Goal: Task Accomplishment & Management: Complete application form

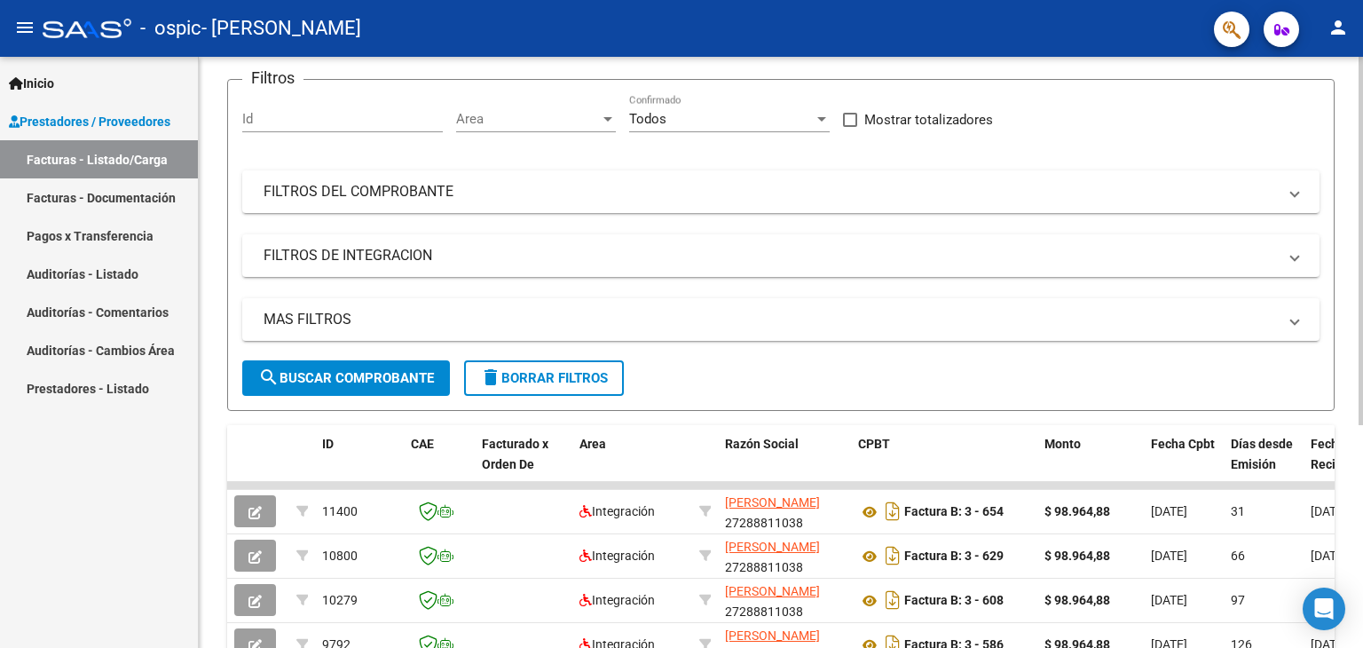
scroll to position [135, 0]
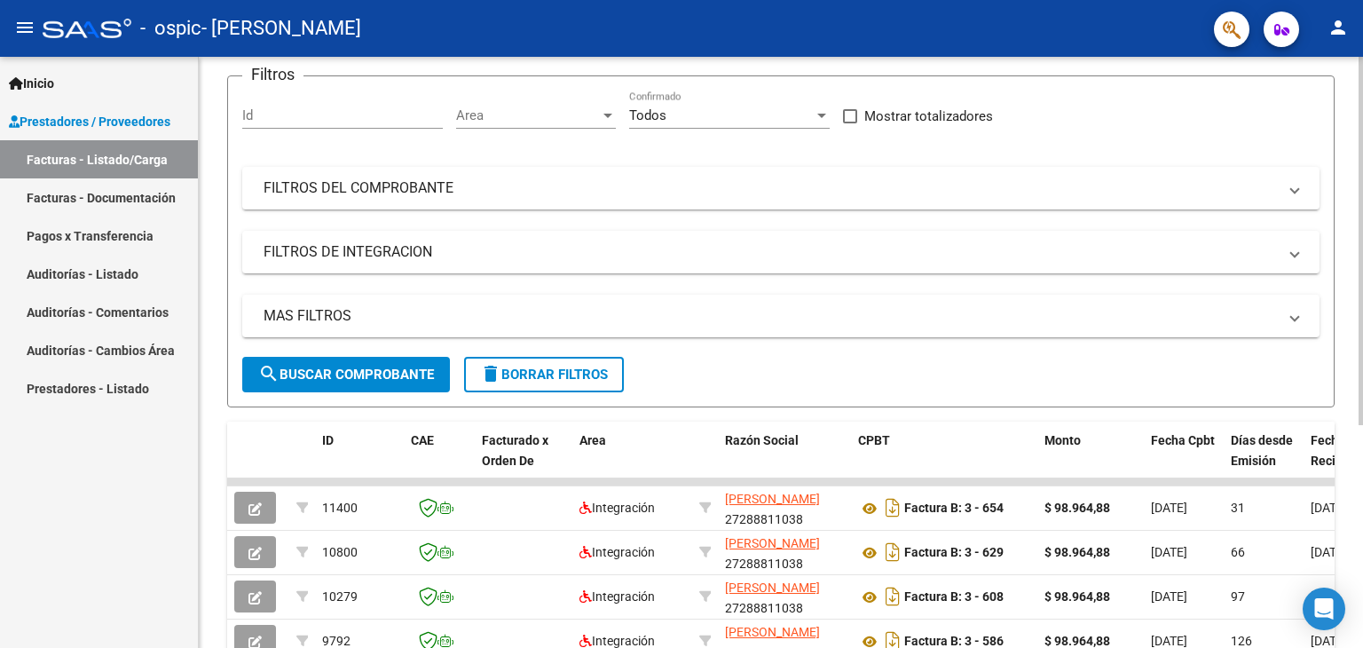
click at [1353, 481] on div "Video tutorial PRESTADORES -> Listado de CPBTs Emitidos por Prestadores / Prove…" at bounding box center [783, 391] width 1169 height 938
click at [1353, 481] on div "Video tutorial PRESTADORES -> Listado de CPBTs Emitidos por Prestadores / Prove…" at bounding box center [781, 391] width 1164 height 938
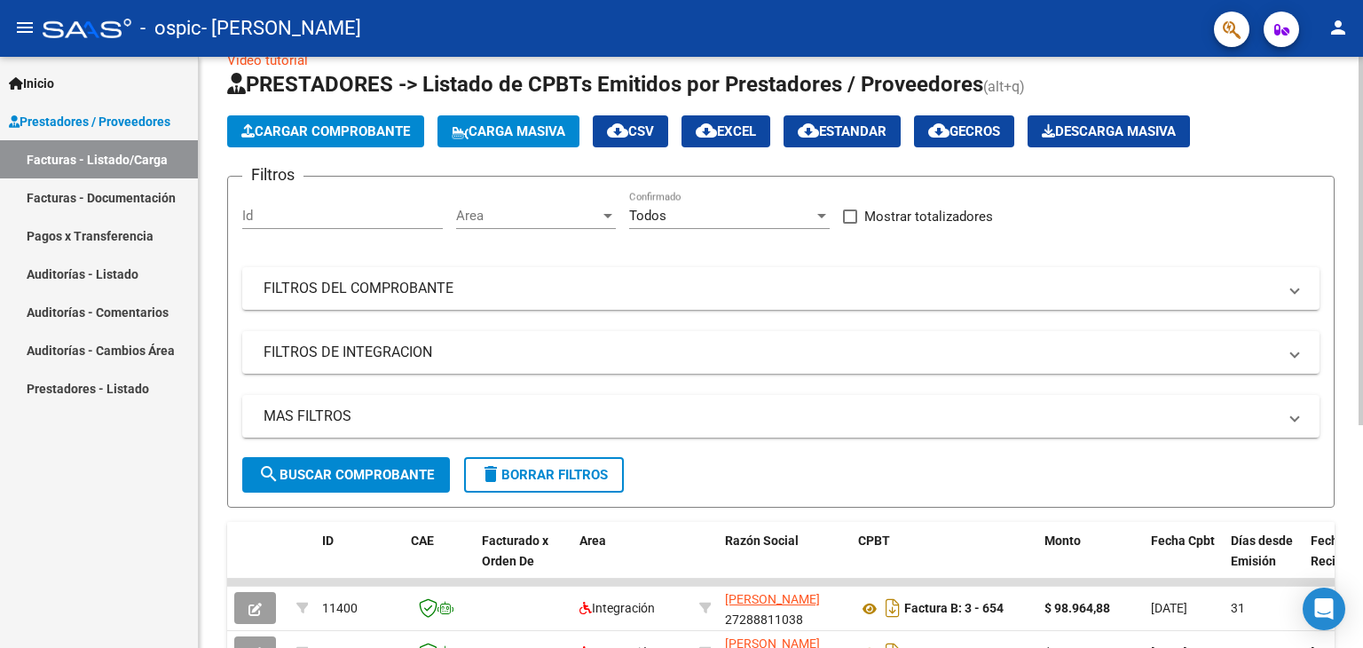
scroll to position [0, 0]
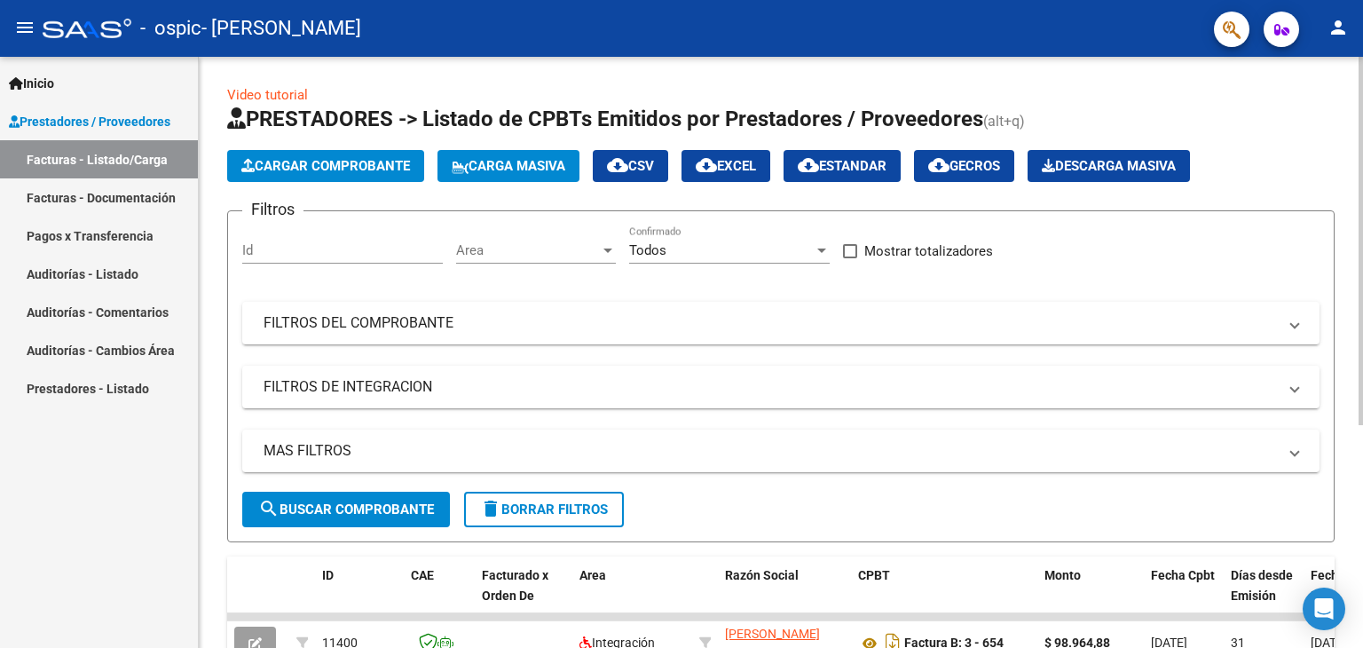
click at [1342, 149] on div "Video tutorial PRESTADORES -> Listado de CPBTs Emitidos por Prestadores / Prove…" at bounding box center [783, 526] width 1169 height 938
click at [314, 158] on span "Cargar Comprobante" at bounding box center [325, 166] width 169 height 16
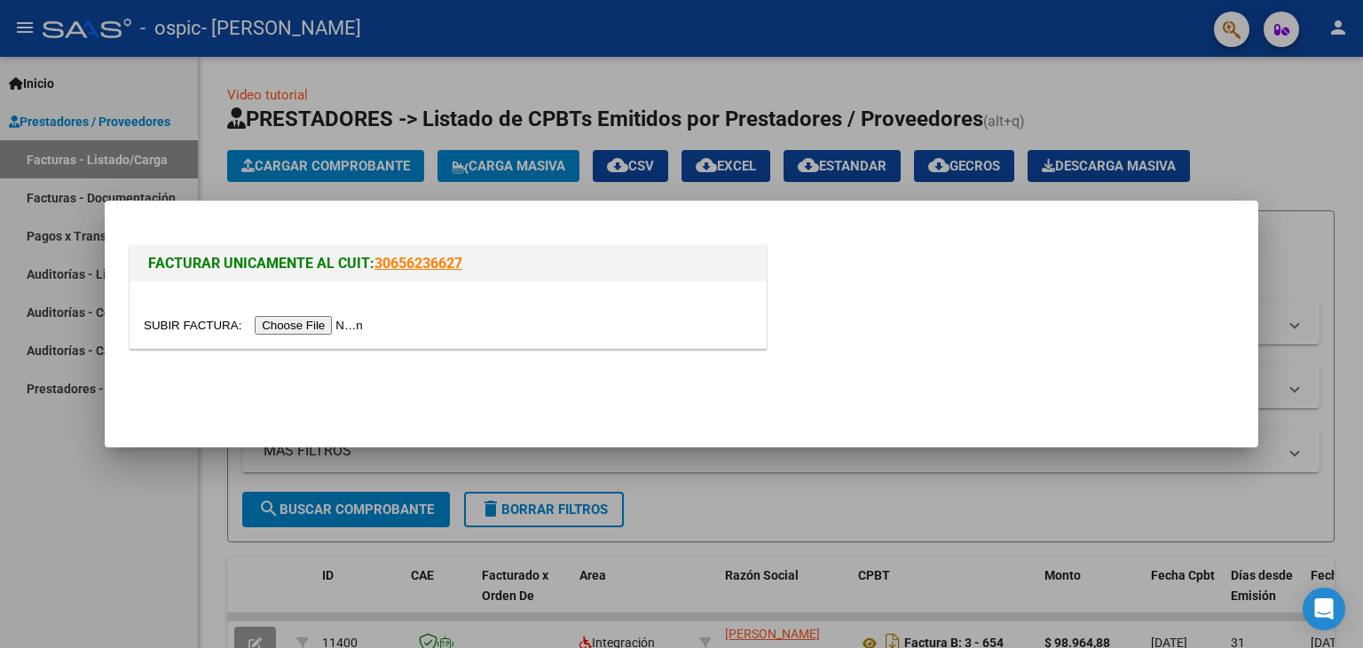
click at [329, 319] on input "file" at bounding box center [256, 325] width 224 height 19
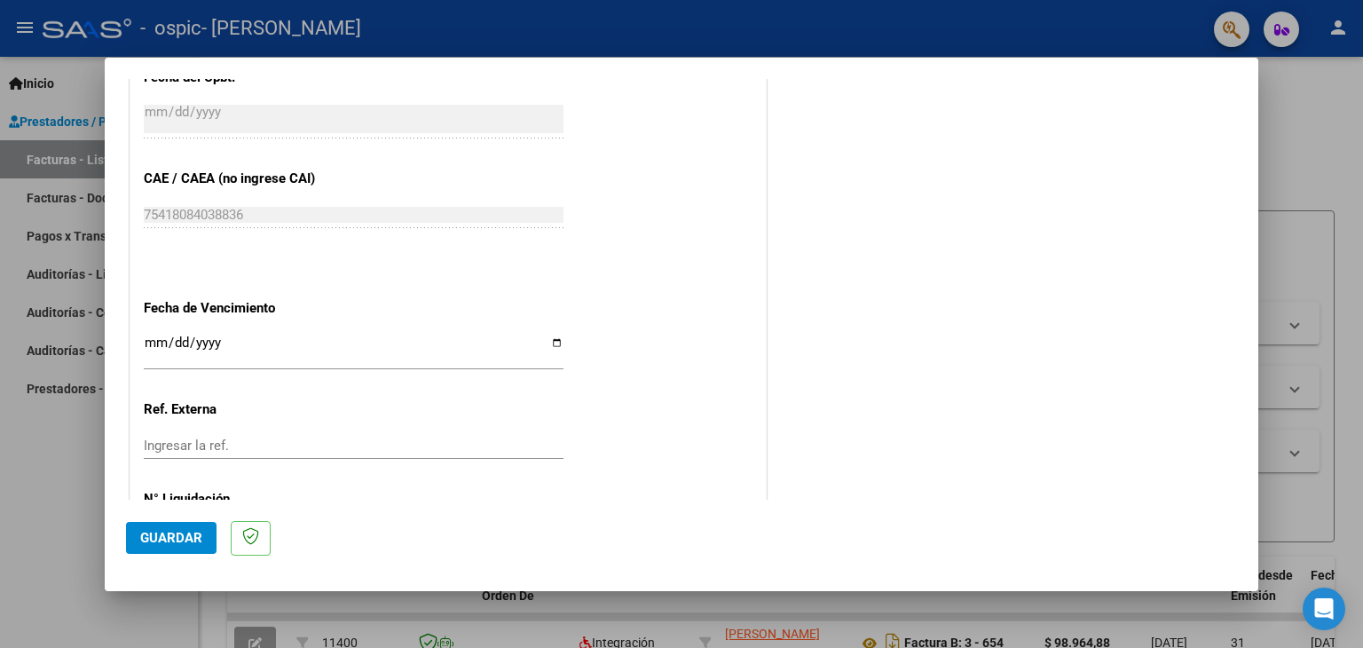
scroll to position [1185, 0]
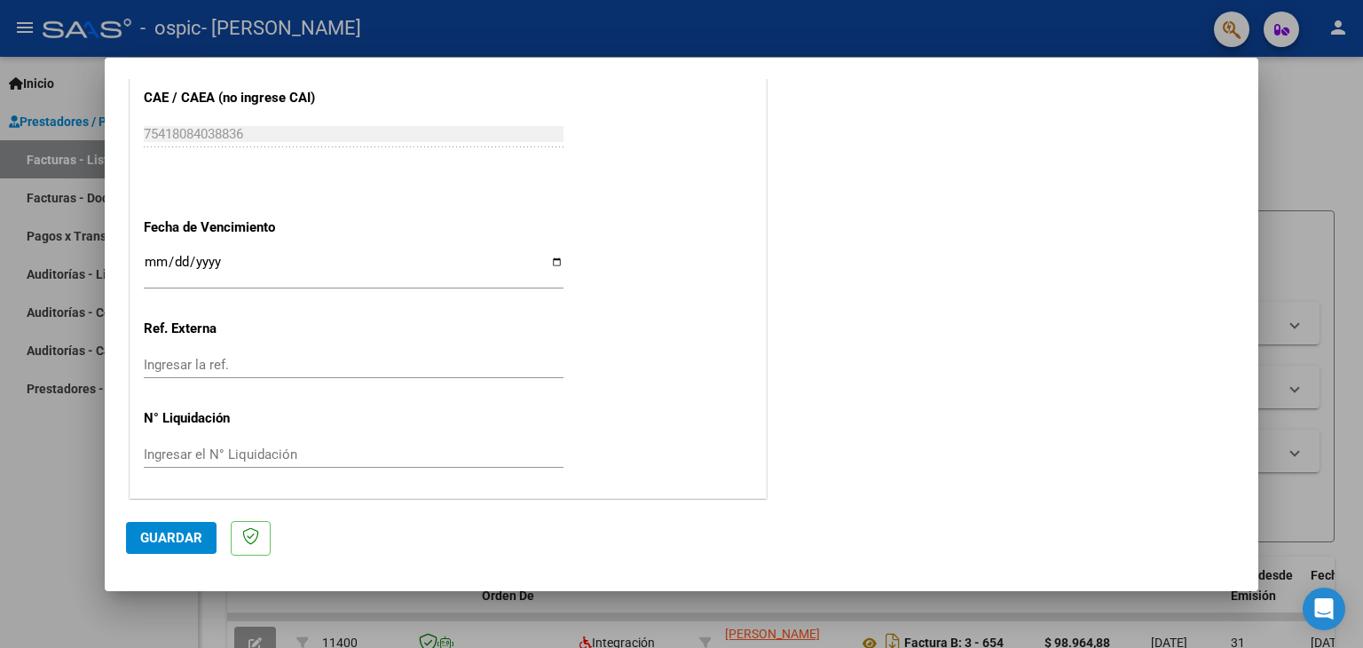
click at [552, 261] on input "Ingresar la fecha" at bounding box center [354, 269] width 420 height 28
click at [550, 261] on input "Ingresar la fecha" at bounding box center [354, 269] width 420 height 28
type input "[DATE]"
click at [181, 357] on input "Ingresar la ref." at bounding box center [354, 365] width 420 height 16
click at [192, 526] on button "Guardar" at bounding box center [171, 538] width 91 height 32
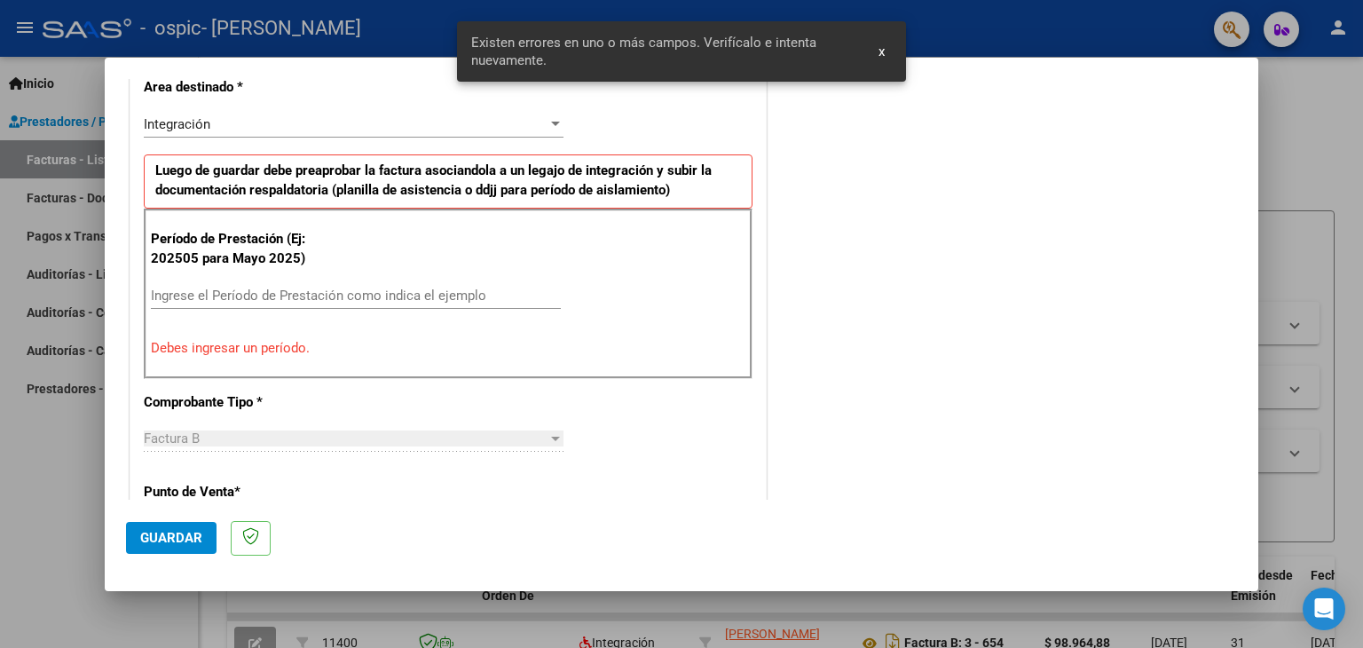
scroll to position [405, 0]
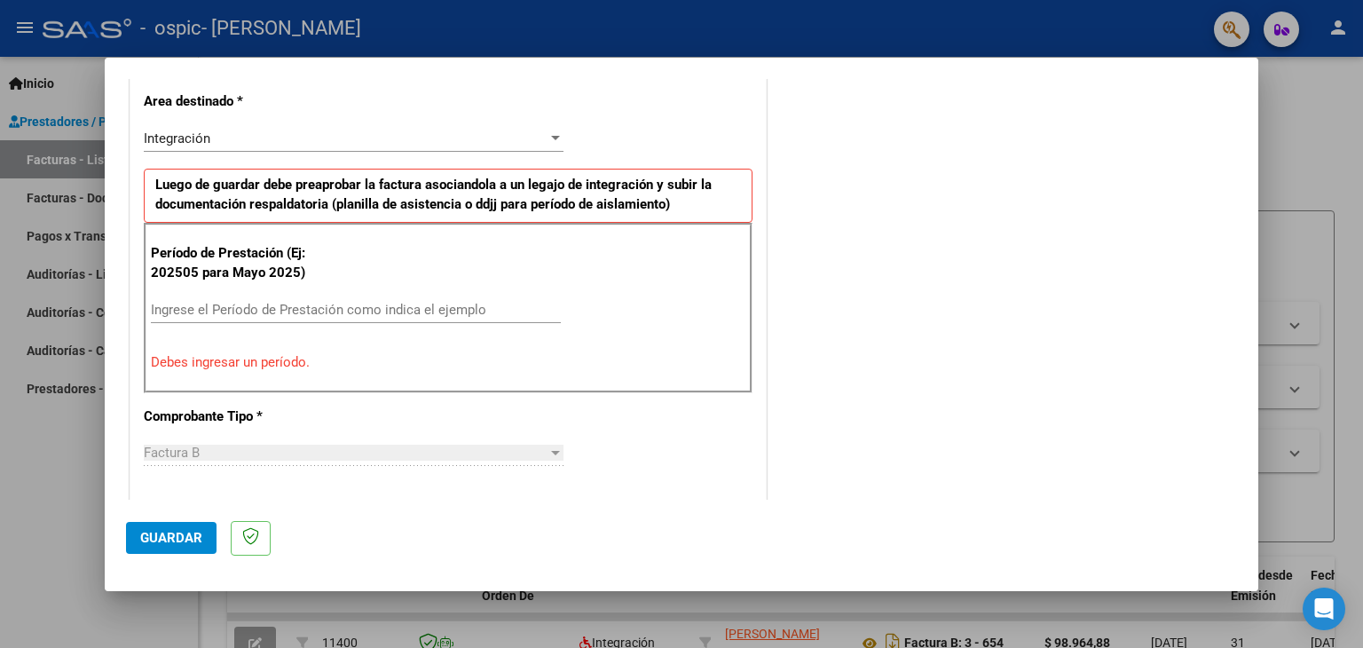
click at [246, 304] on input "Ingrese el Período de Prestación como indica el ejemplo" at bounding box center [356, 310] width 410 height 16
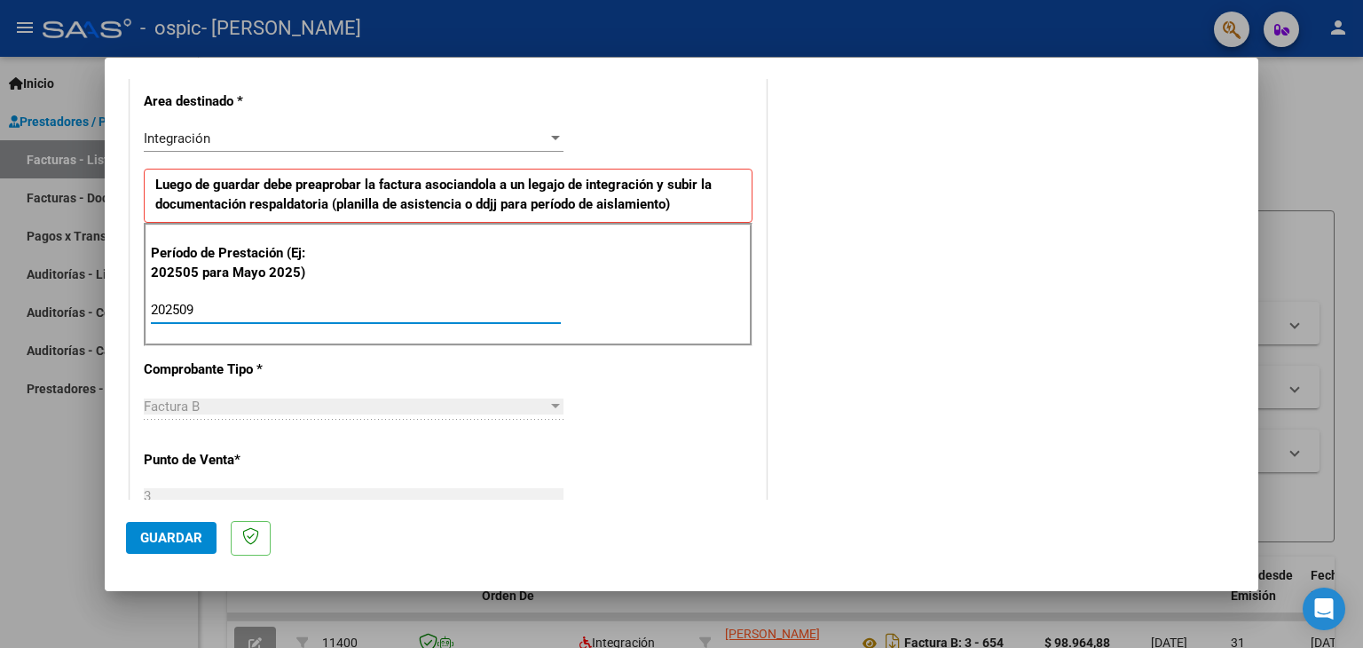
type input "202509"
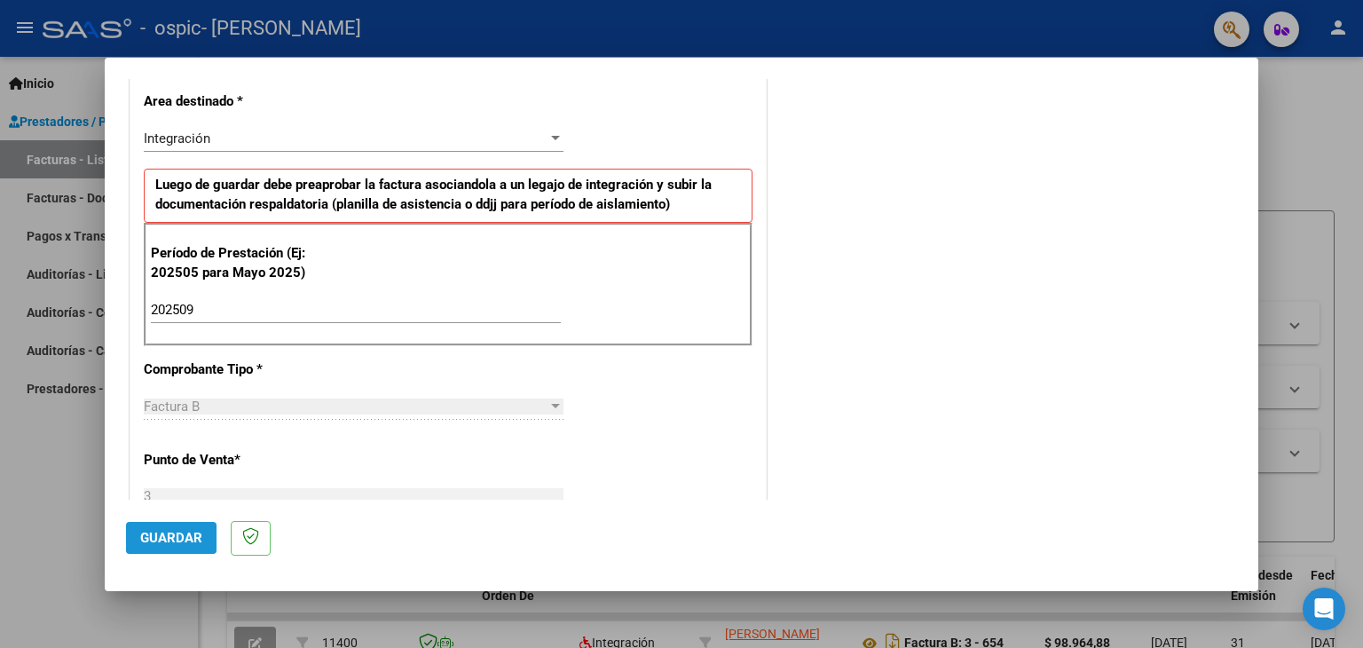
click at [186, 547] on button "Guardar" at bounding box center [171, 538] width 91 height 32
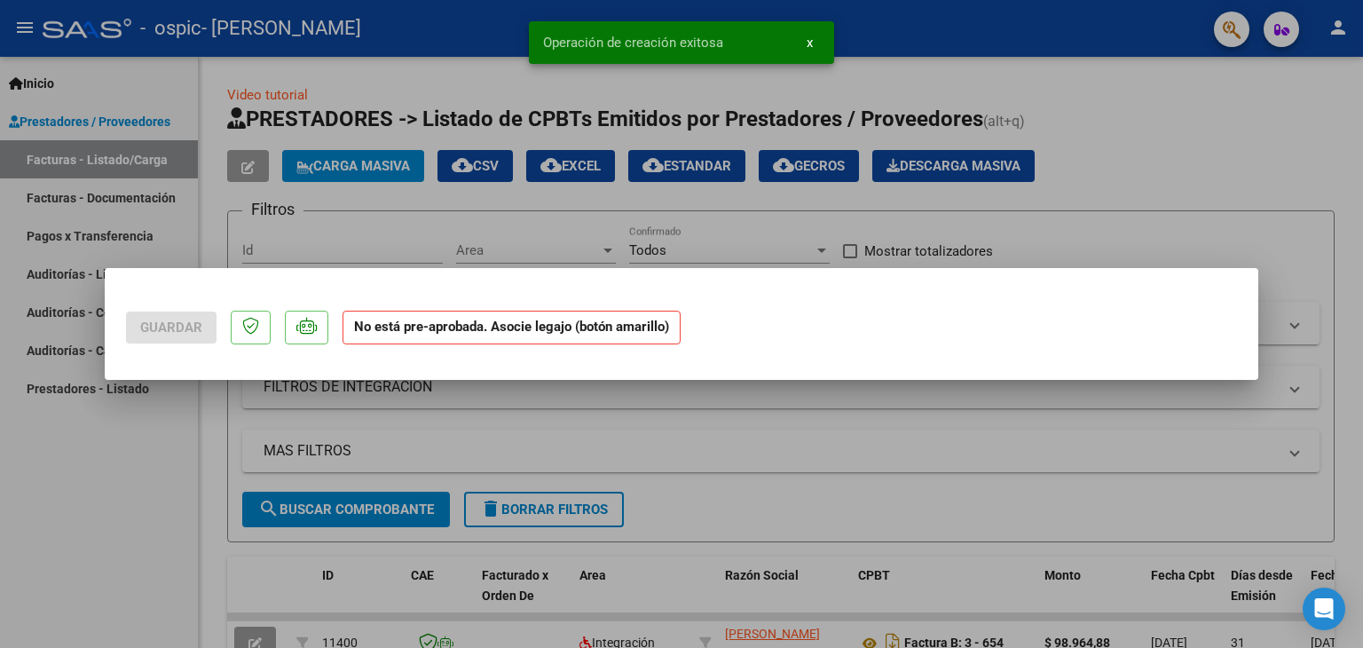
scroll to position [0, 0]
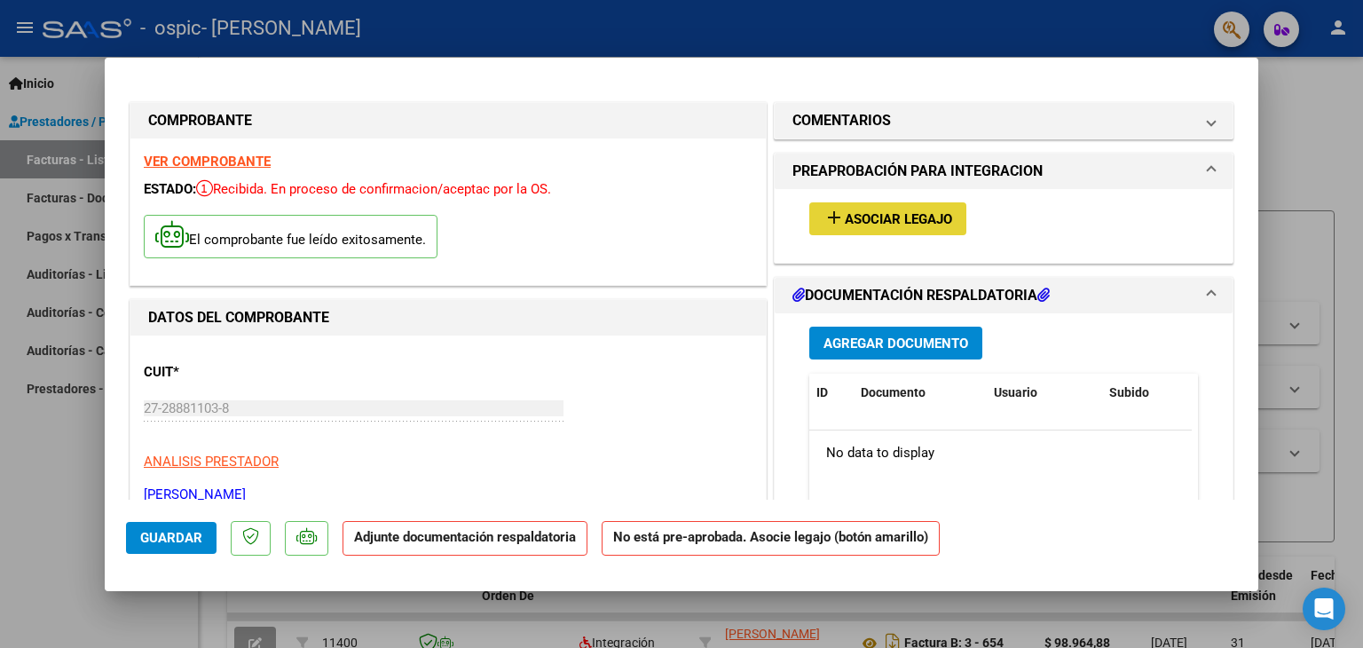
click at [823, 216] on mat-icon "add" at bounding box center [833, 217] width 21 height 21
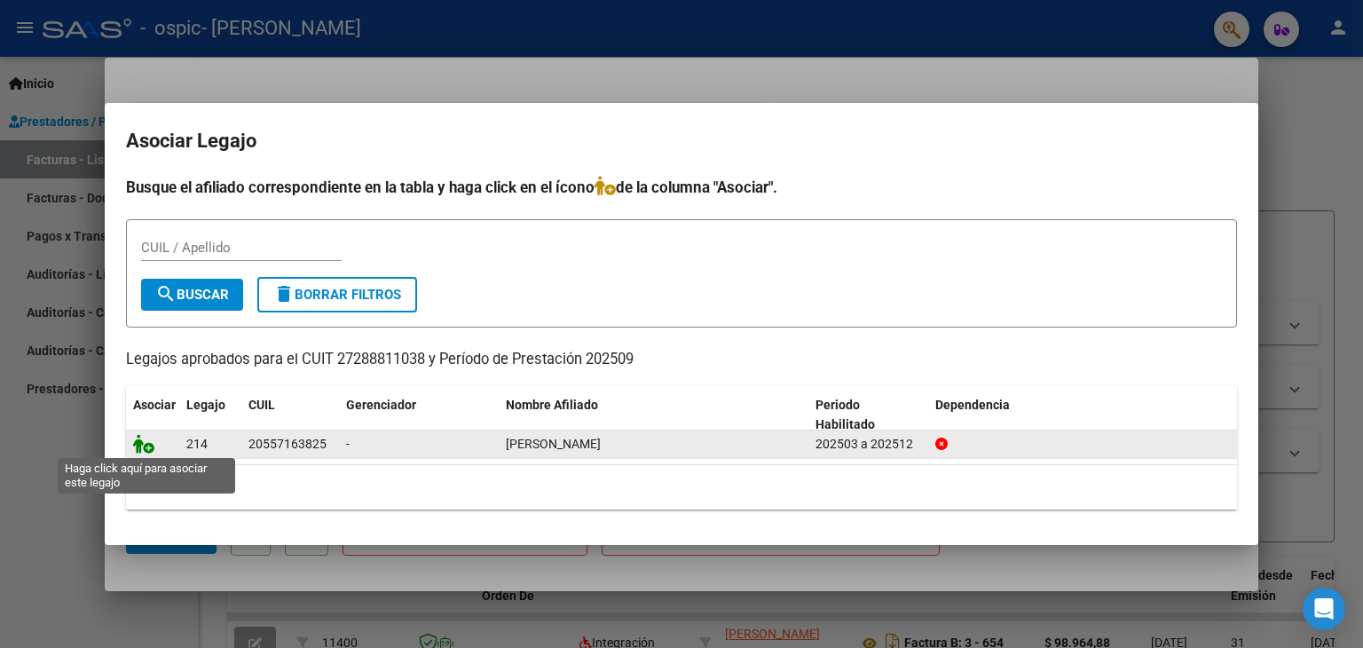
click at [142, 450] on icon at bounding box center [143, 444] width 21 height 20
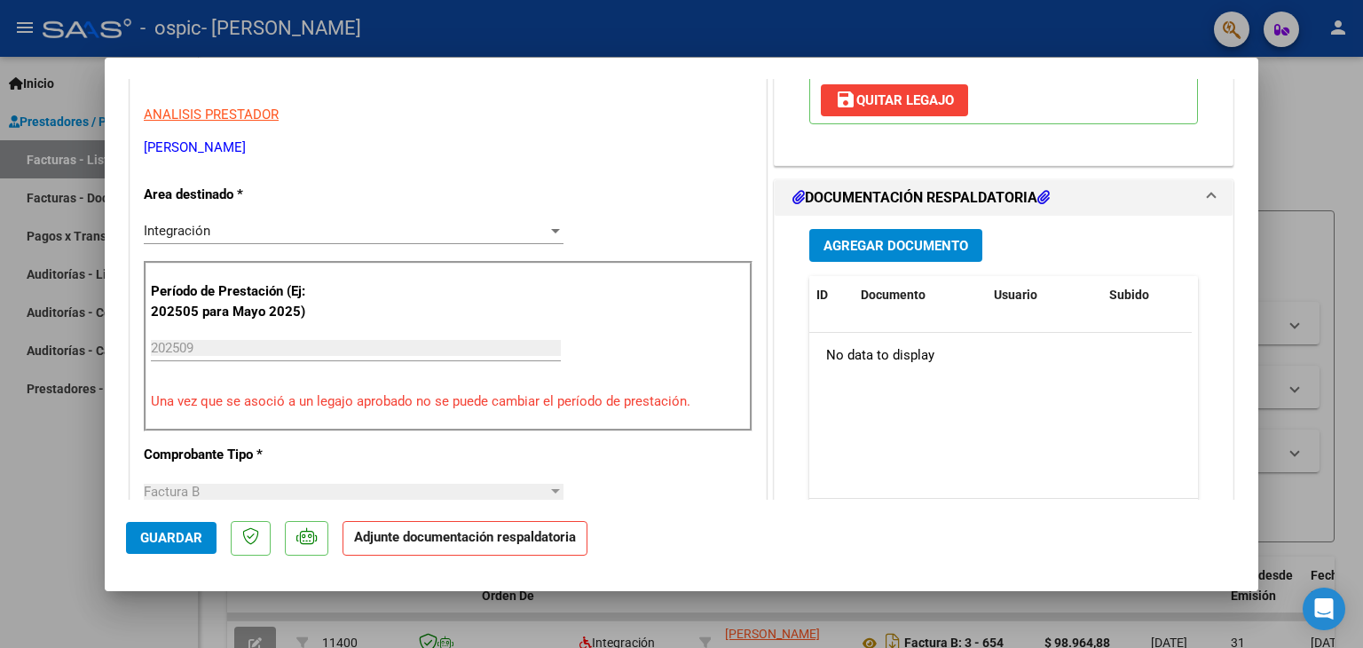
scroll to position [350, 0]
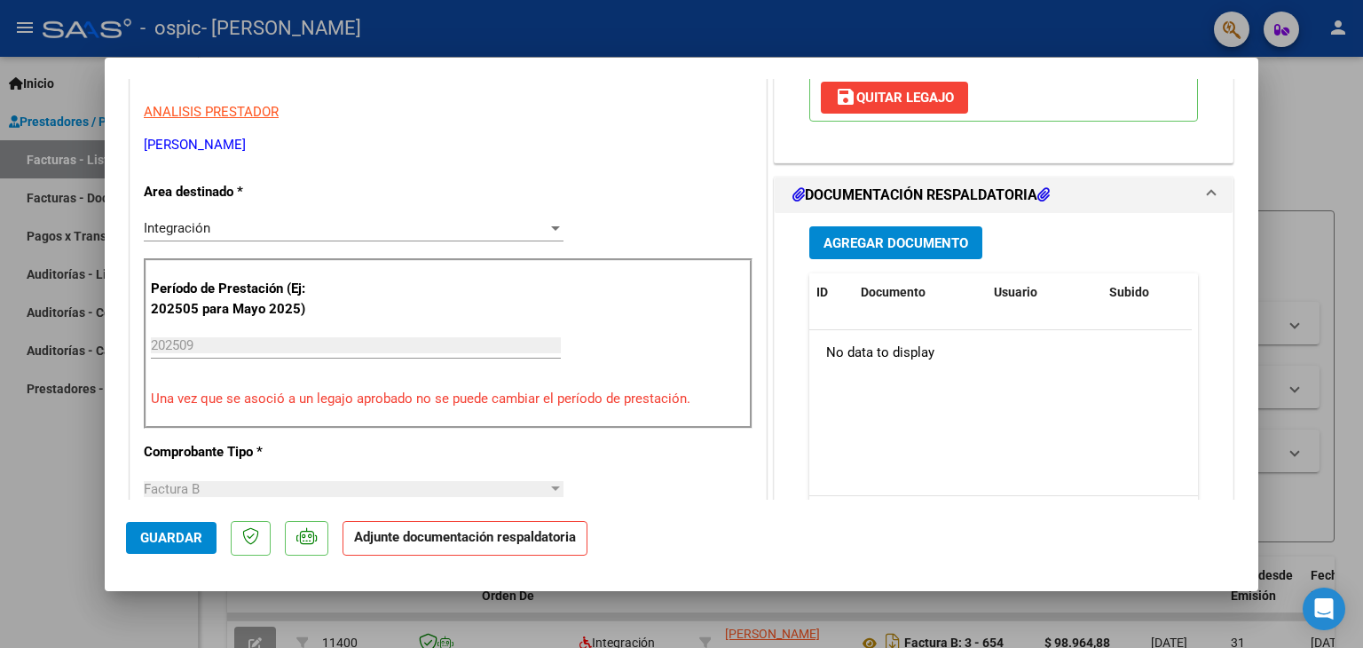
click at [924, 193] on h1 "DOCUMENTACIÓN RESPALDATORIA" at bounding box center [920, 195] width 257 height 21
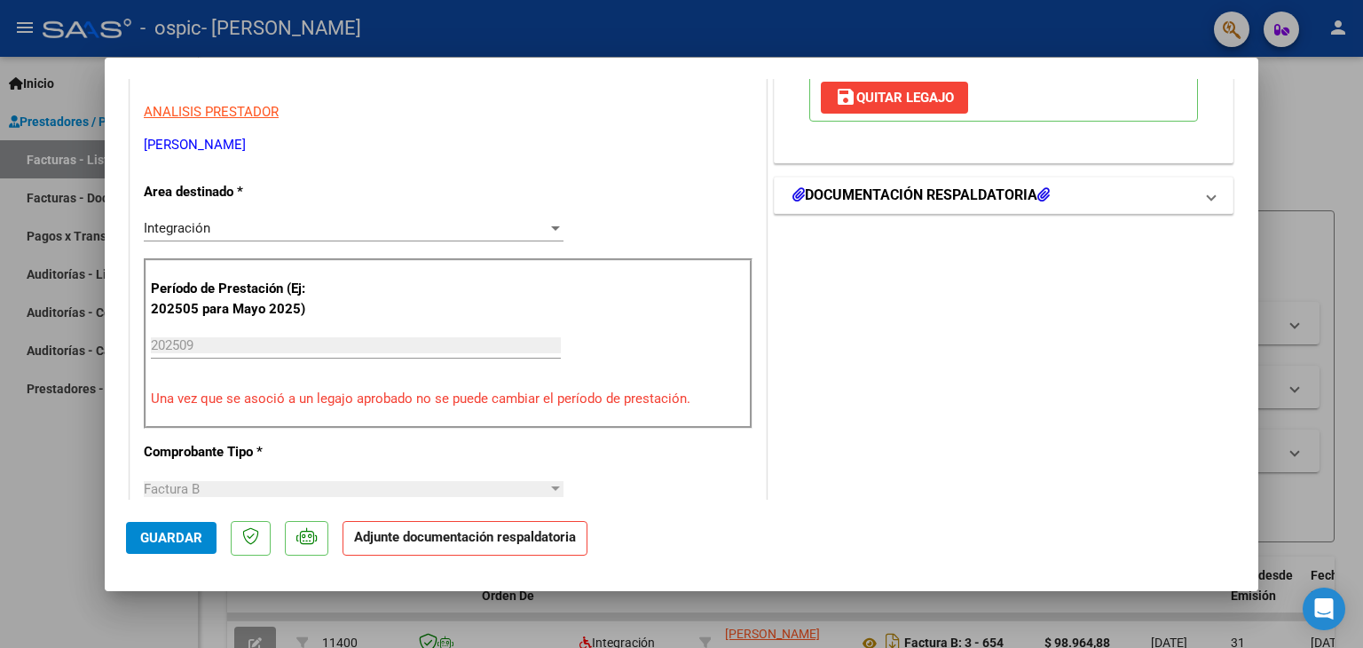
click at [924, 193] on h1 "DOCUMENTACIÓN RESPALDATORIA" at bounding box center [920, 195] width 257 height 21
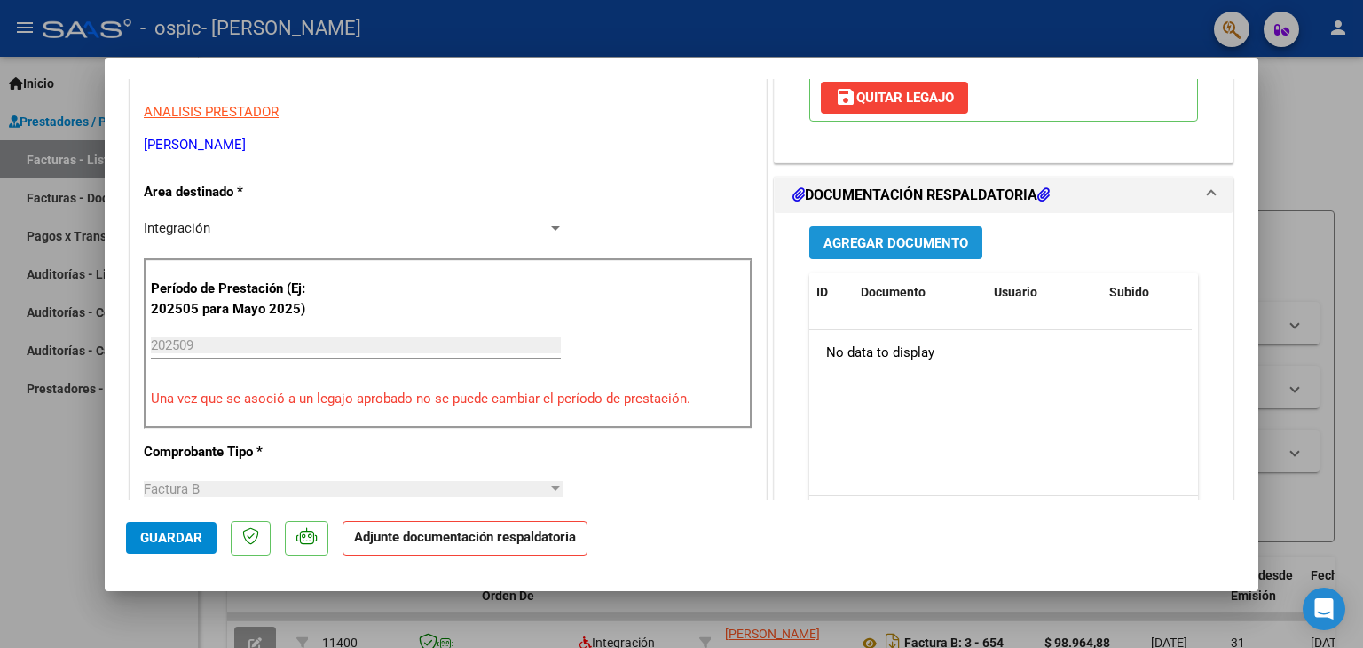
click at [909, 240] on span "Agregar Documento" at bounding box center [895, 243] width 145 height 16
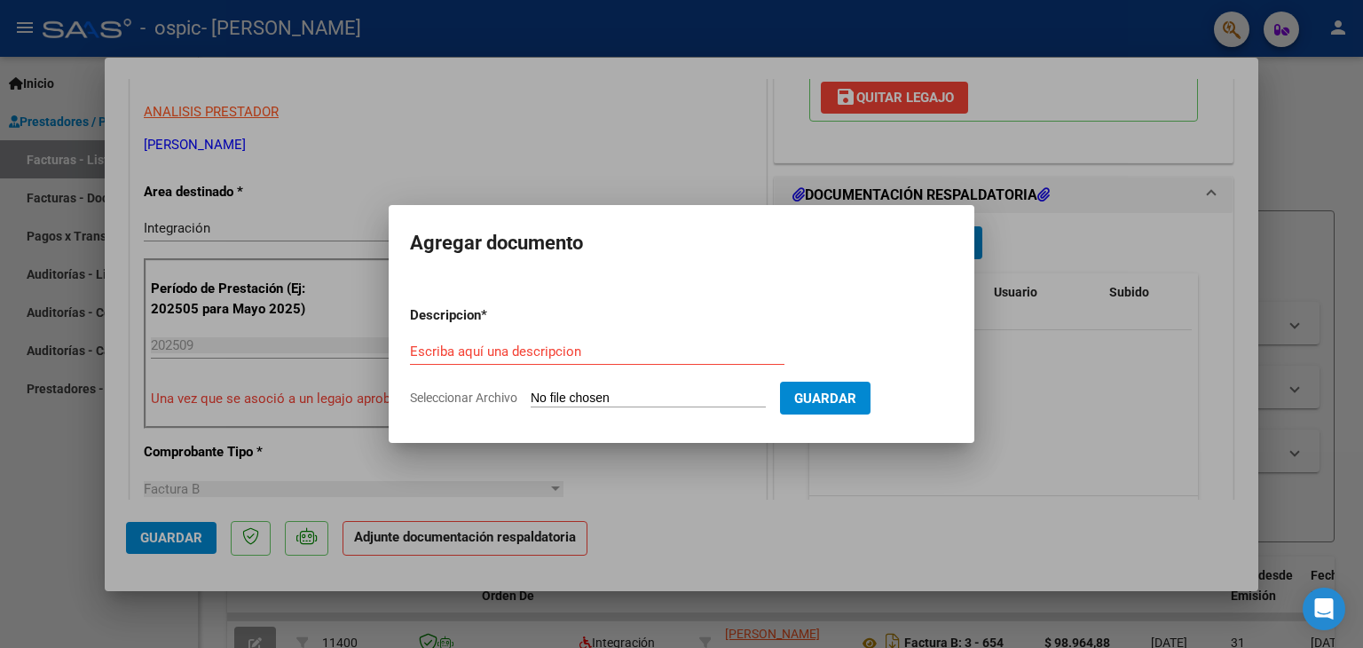
click at [634, 396] on input "Seleccionar Archivo" at bounding box center [648, 398] width 235 height 17
type input "C:\fakepath\[PERSON_NAME] sept.pdf"
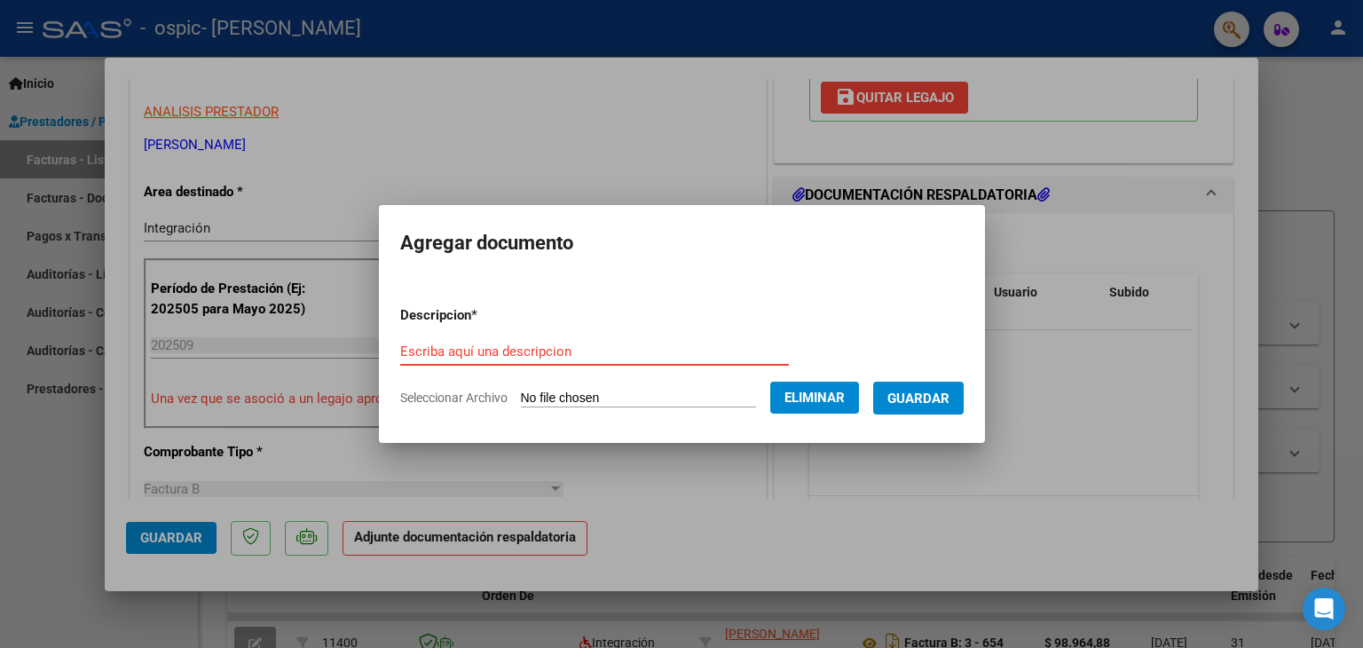
click at [581, 350] on input "Escriba aquí una descripcion" at bounding box center [594, 351] width 389 height 16
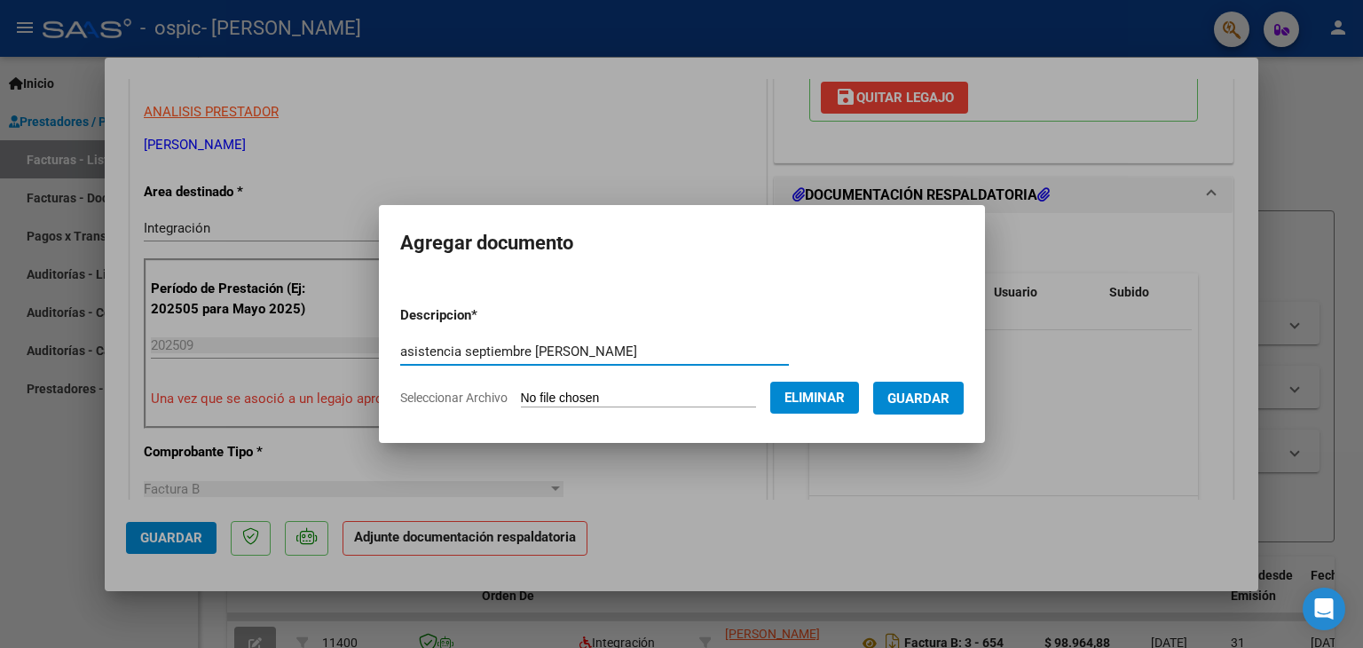
type input "asistencia septiembre [PERSON_NAME]"
click at [913, 402] on span "Guardar" at bounding box center [918, 398] width 62 height 16
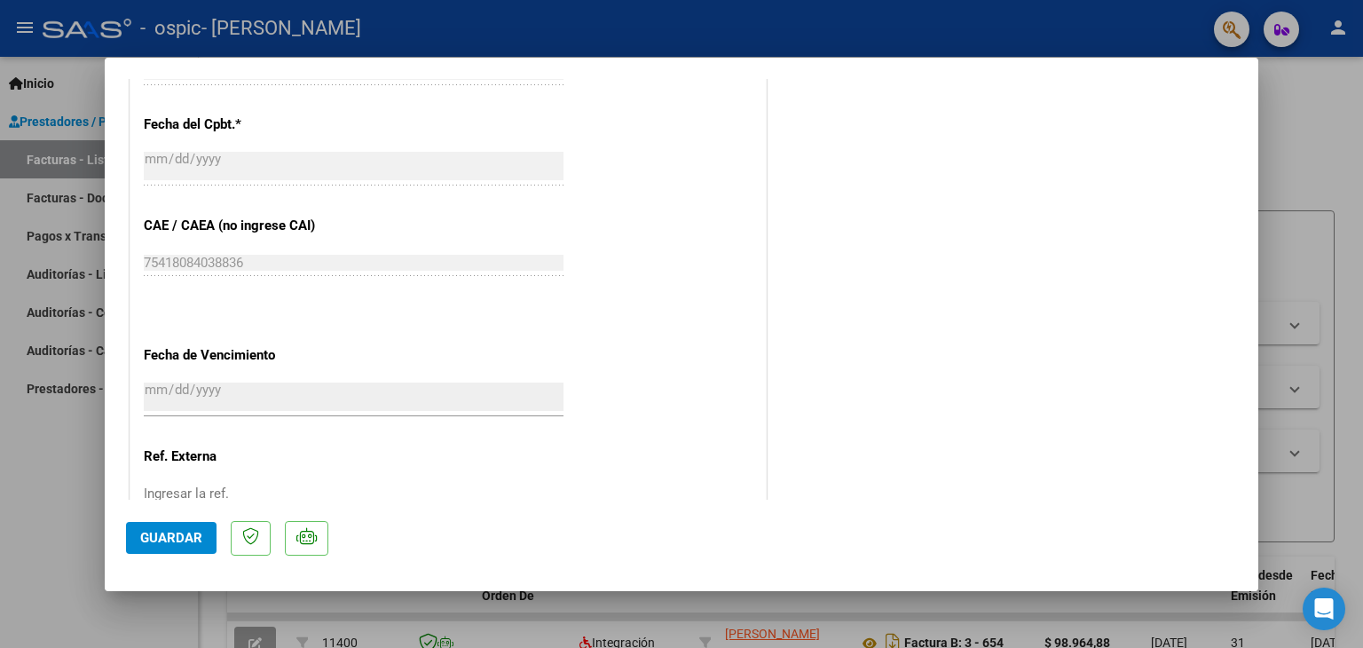
scroll to position [1165, 0]
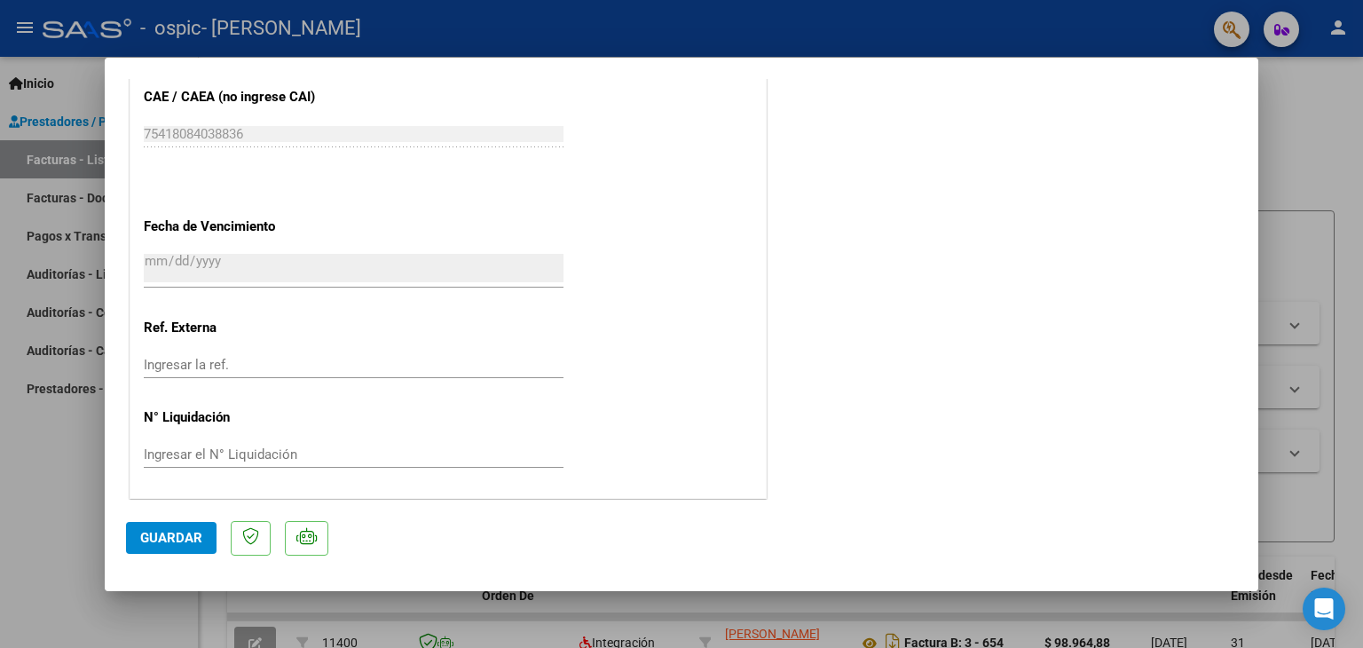
click at [165, 538] on span "Guardar" at bounding box center [171, 538] width 62 height 16
click at [188, 542] on span "Guardar" at bounding box center [171, 538] width 62 height 16
click at [1358, 342] on div at bounding box center [681, 324] width 1363 height 648
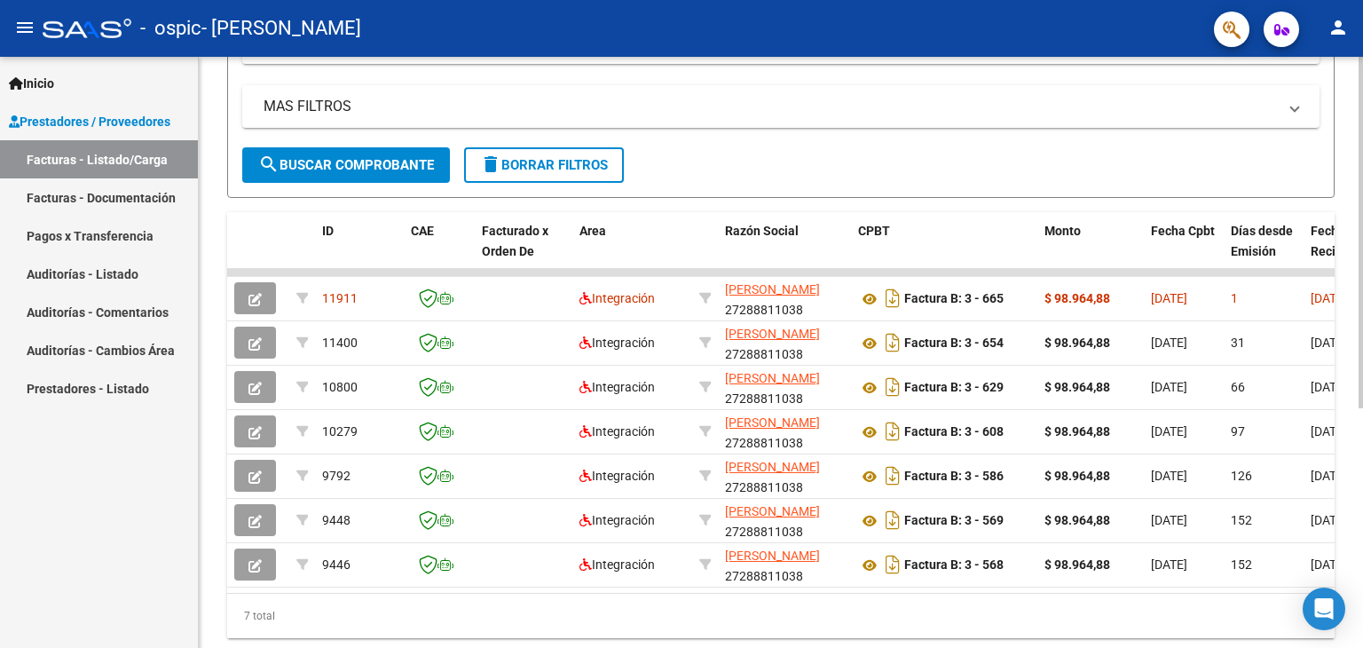
scroll to position [346, 0]
click at [1362, 468] on div at bounding box center [1360, 444] width 4 height 351
